Goal: Navigation & Orientation: Find specific page/section

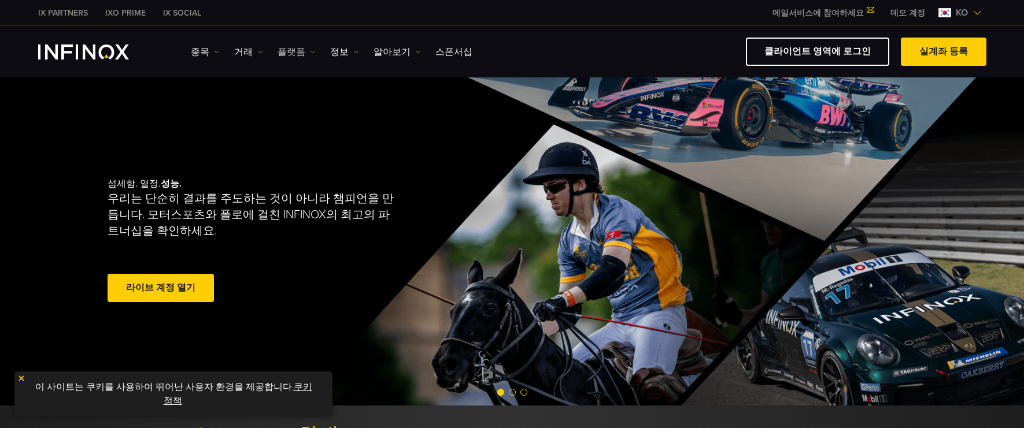
click at [281, 55] on link "플랫폼" at bounding box center [297, 52] width 38 height 14
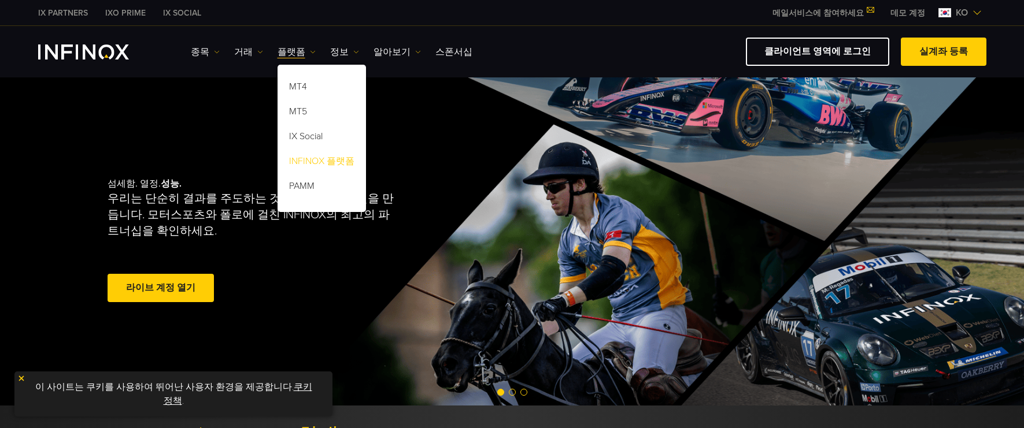
click at [317, 156] on link "INFINOX 플랫폼" at bounding box center [322, 163] width 88 height 25
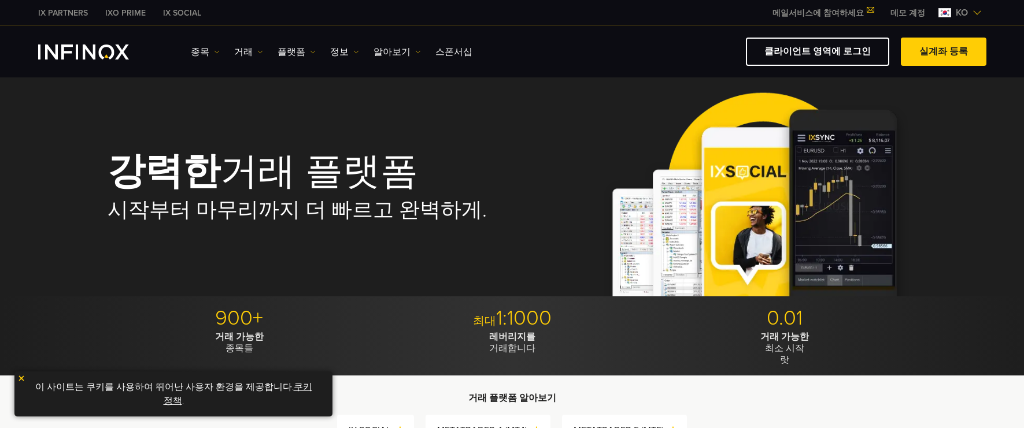
click at [22, 375] on img at bounding box center [21, 379] width 8 height 8
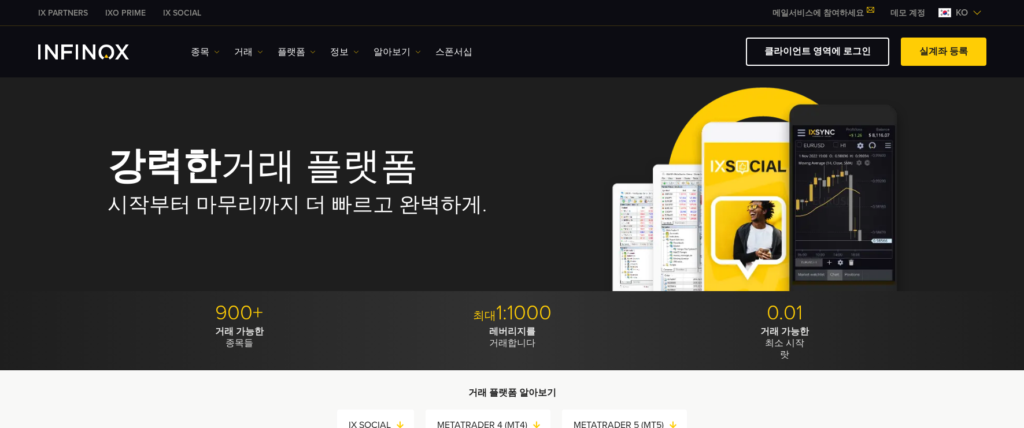
click at [117, 14] on link "IXO PRIME" at bounding box center [126, 13] width 58 height 12
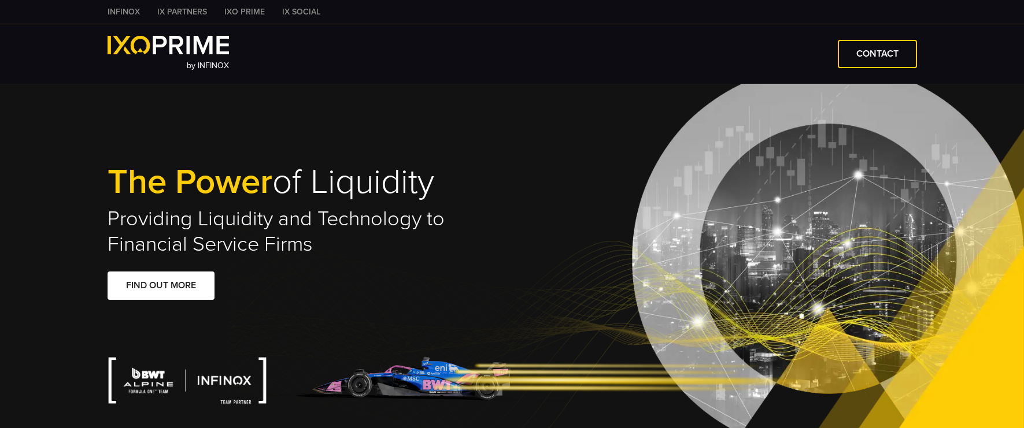
type input "***"
click at [302, 10] on link "IX SOCIAL" at bounding box center [301, 12] width 56 height 12
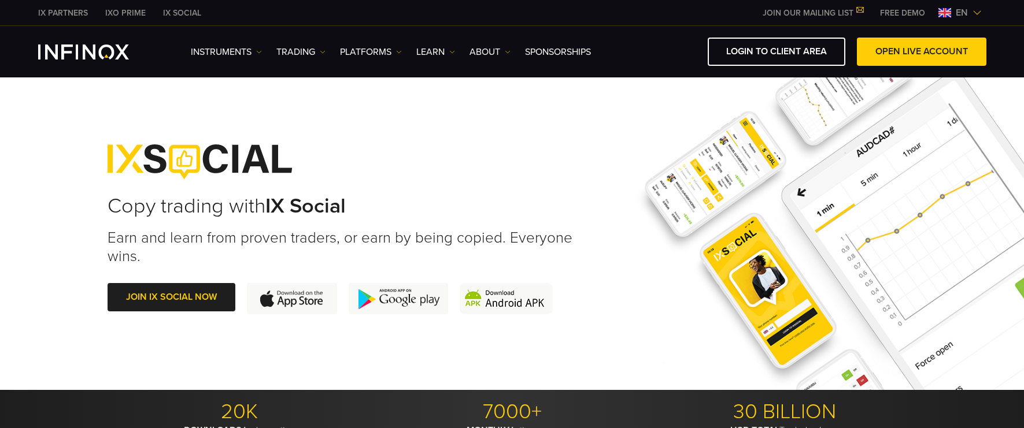
click at [84, 53] on img "INFINOX Logo" at bounding box center [83, 52] width 91 height 15
